Goal: Complete application form

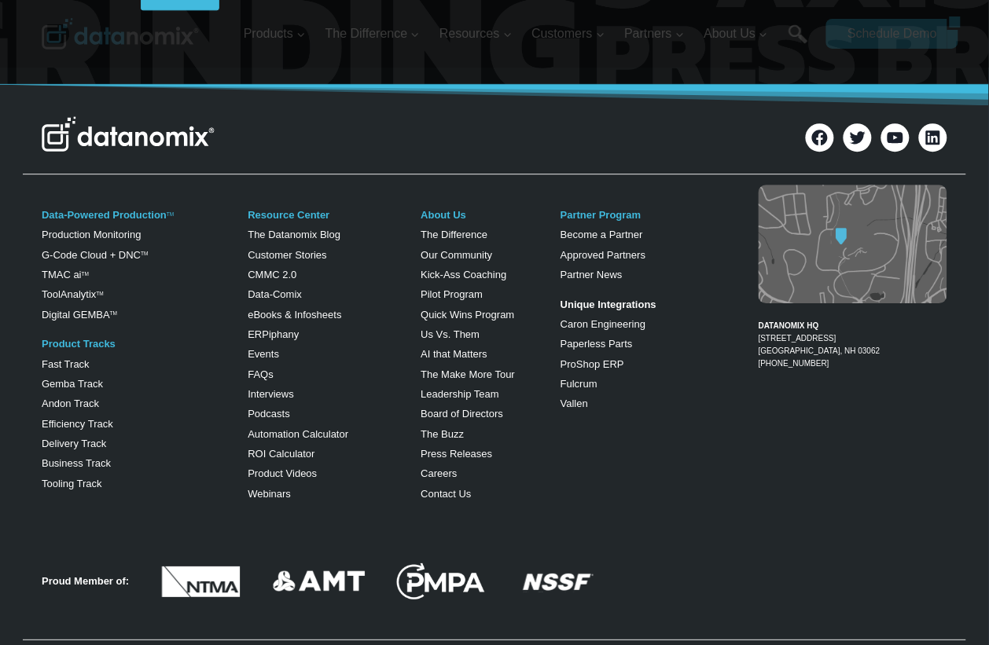
scroll to position [1030, 0]
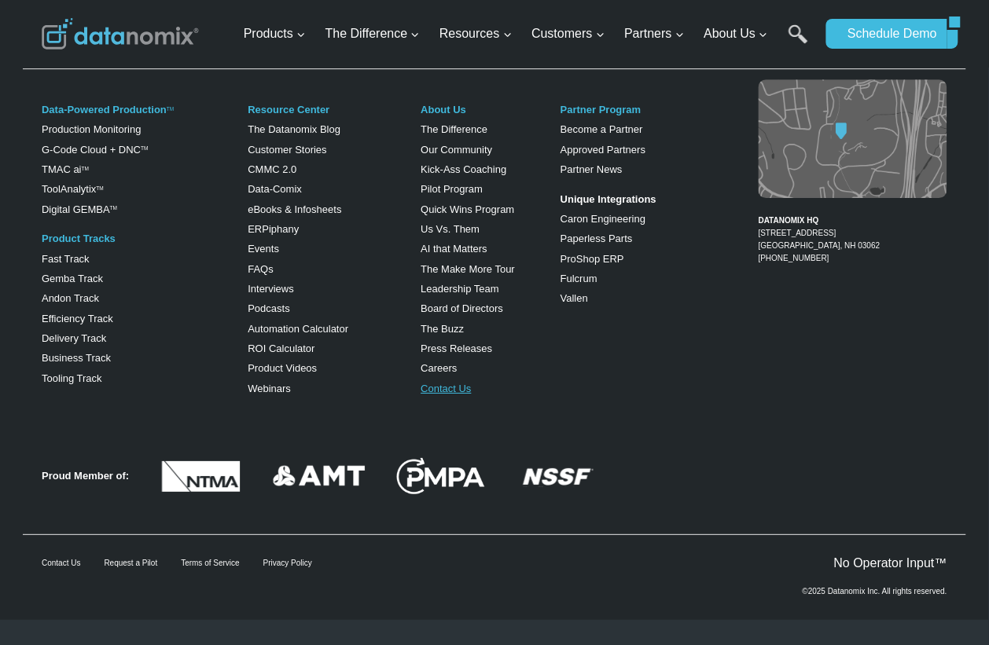
click at [440, 386] on link "Contact Us" at bounding box center [446, 389] width 50 height 12
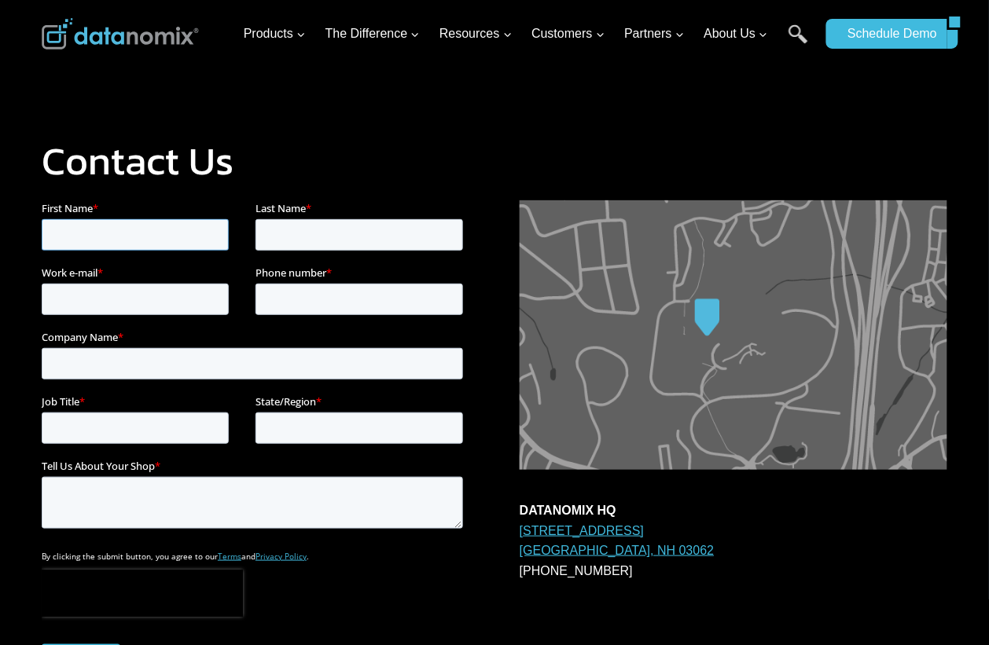
click at [112, 229] on input "First Name *" at bounding box center [134, 234] width 187 height 31
type input "[PERSON_NAME]"
type input "[PERSON_NAME][EMAIL_ADDRESS][PERSON_NAME][DOMAIN_NAME]"
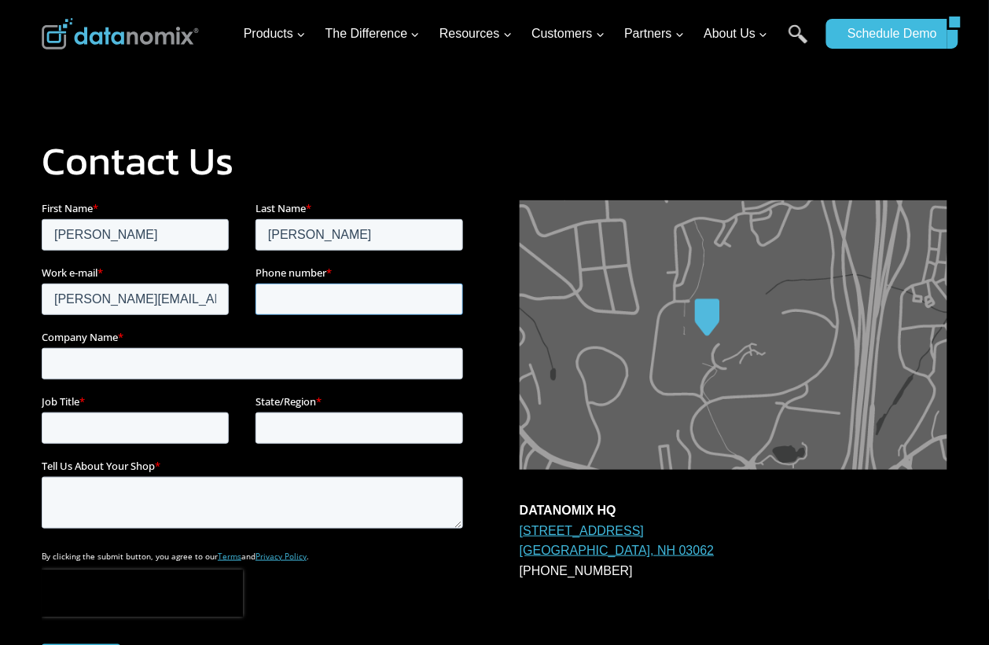
type input "2015895689"
type input "Greenmarketing-us"
type input "[US_STATE]"
click at [175, 432] on input "Job Title *" at bounding box center [134, 427] width 187 height 31
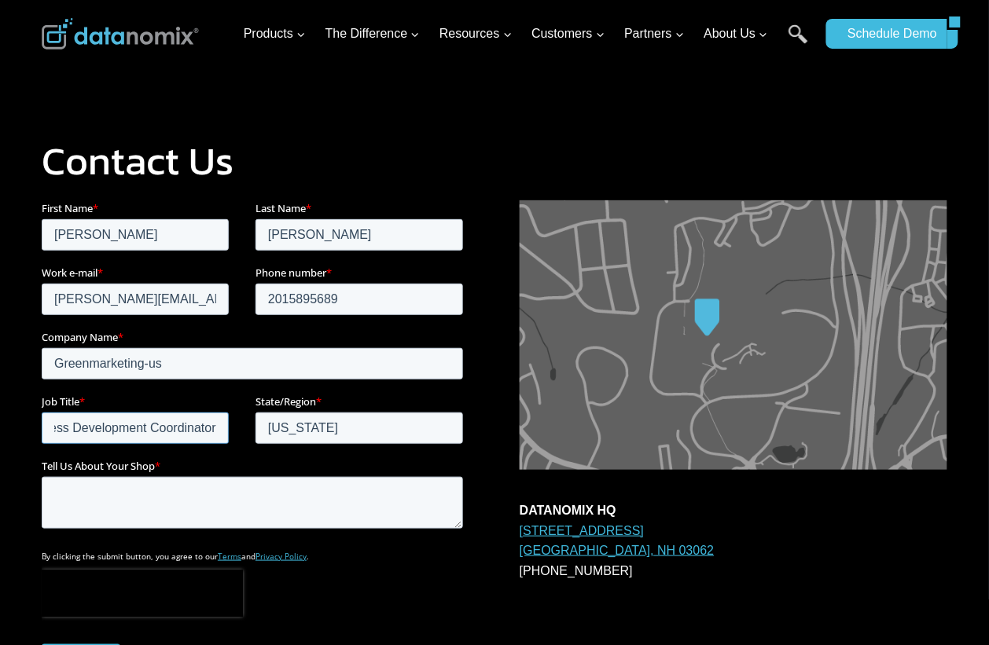
type input "Business Development Coordinator"
click at [222, 499] on textarea "Tell Us About Your Shop *" at bounding box center [251, 502] width 421 height 52
paste textarea "Lo, Ipsumdolo si ame con! A el seddoei te incid ut lab etdol ma aliquaenim ad m…"
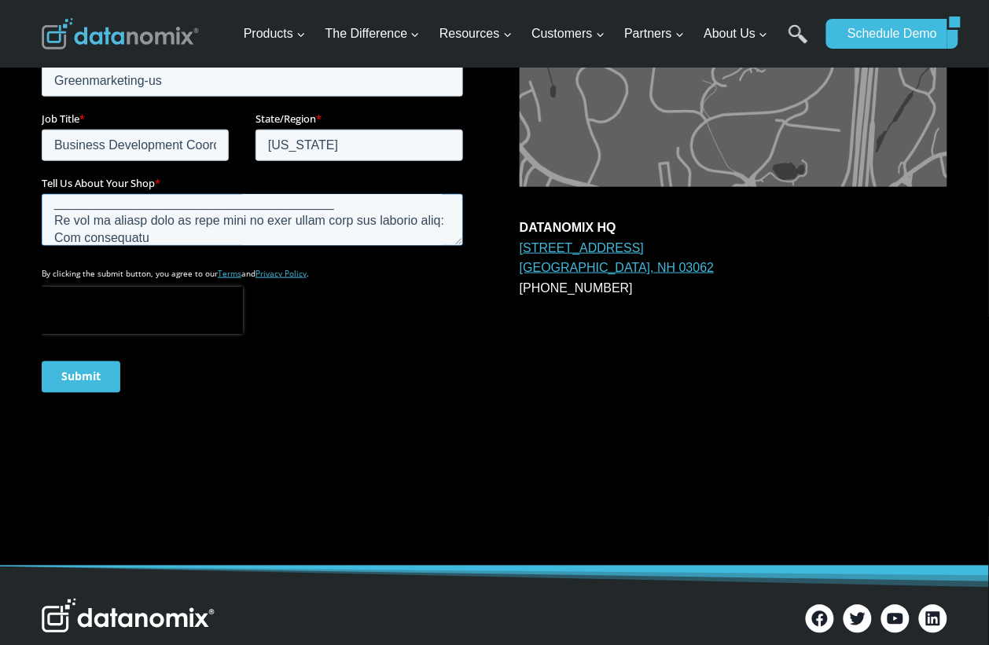
scroll to position [295, 0]
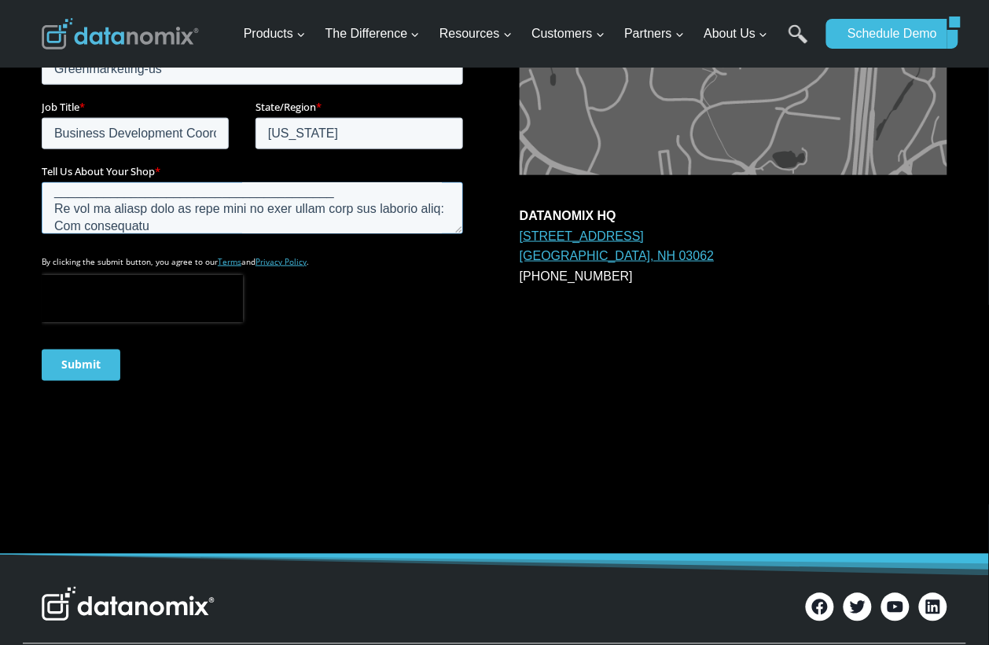
type textarea "Lo, Ipsumdolo si ame con! A el seddoei te incid ut lab etdol ma aliquaenim ad m…"
click at [72, 361] on input "Submit" at bounding box center [80, 366] width 79 height 31
click at [87, 371] on input "Submit" at bounding box center [80, 366] width 79 height 31
